Goal: Information Seeking & Learning: Learn about a topic

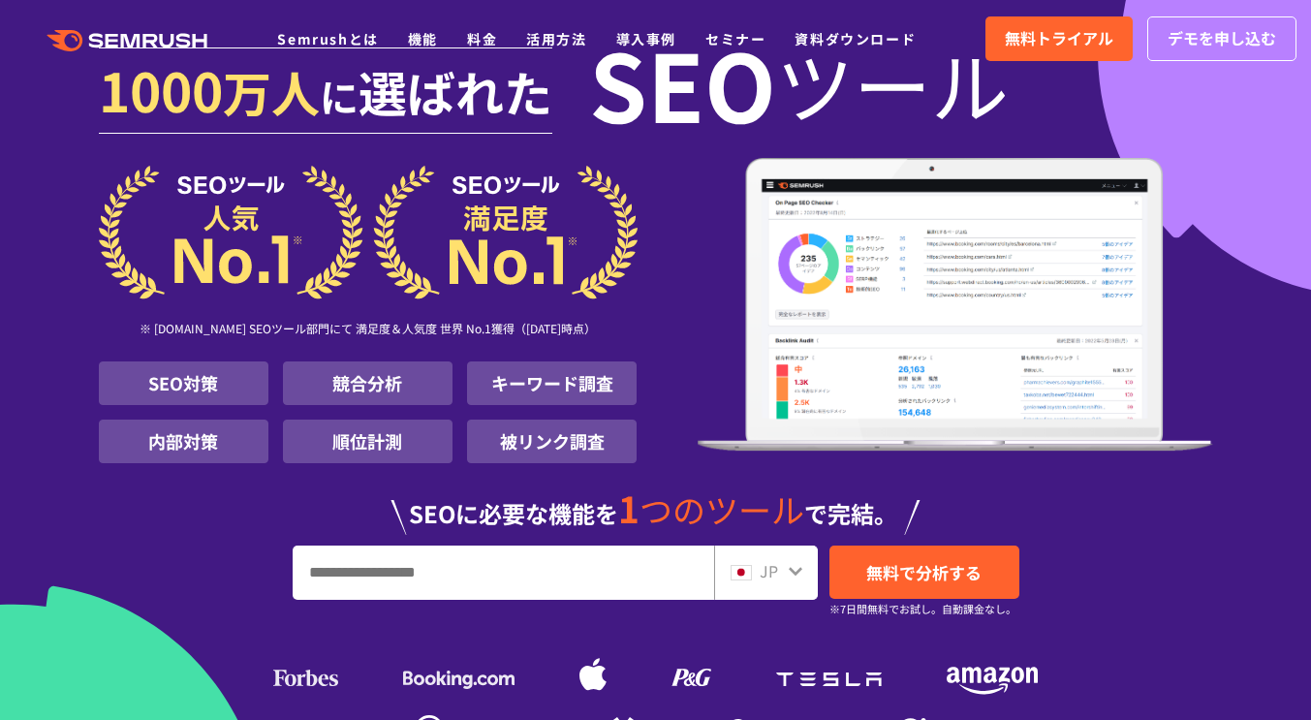
click at [338, 546] on input "URL、キーワードを入力してください" at bounding box center [503, 572] width 419 height 52
paste input "**********"
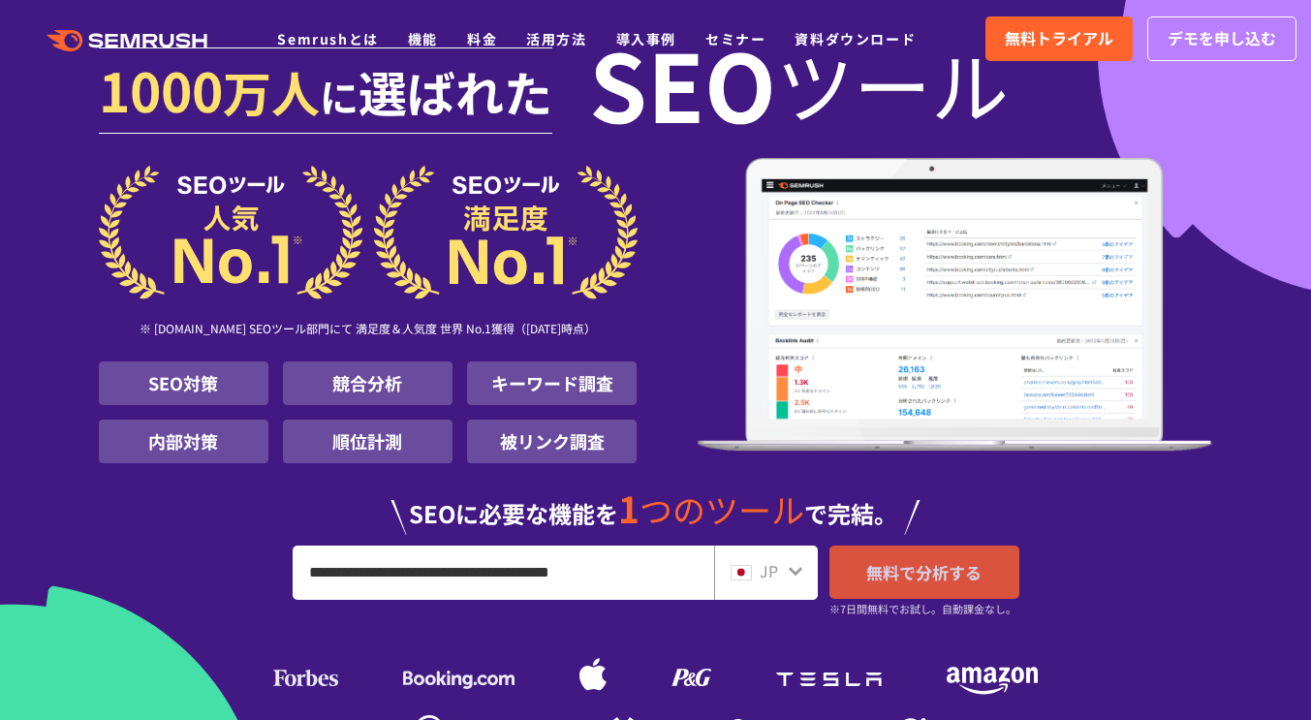
type input "**********"
click at [850, 545] on link "無料で分析する" at bounding box center [924, 571] width 190 height 53
